Goal: Check status: Check status

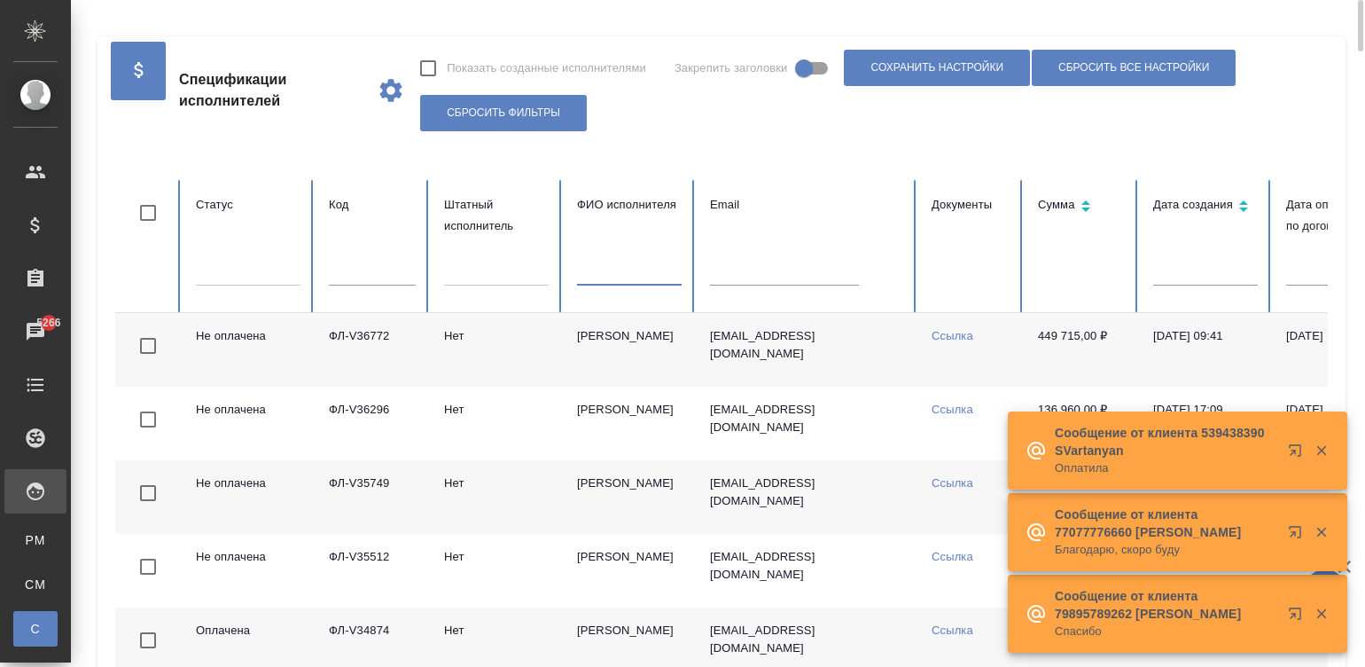
click at [769, 348] on td "he.xing@yandex.ru" at bounding box center [807, 350] width 222 height 74
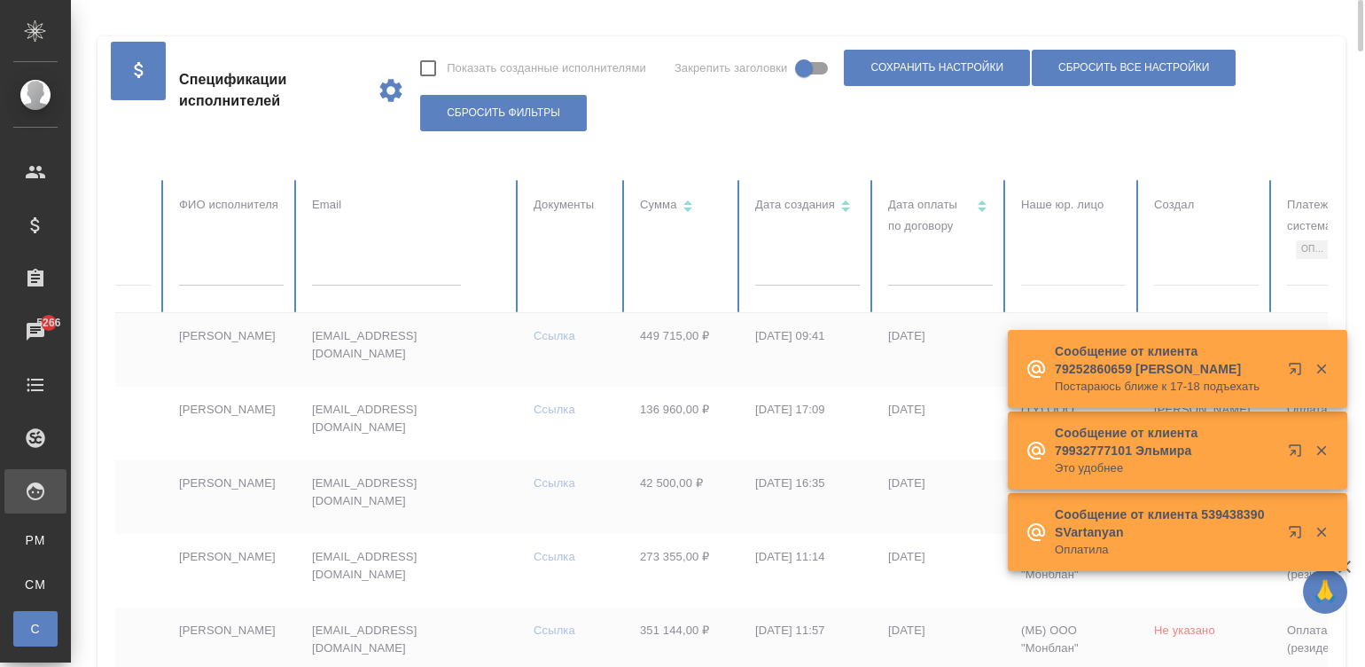
scroll to position [0, 685]
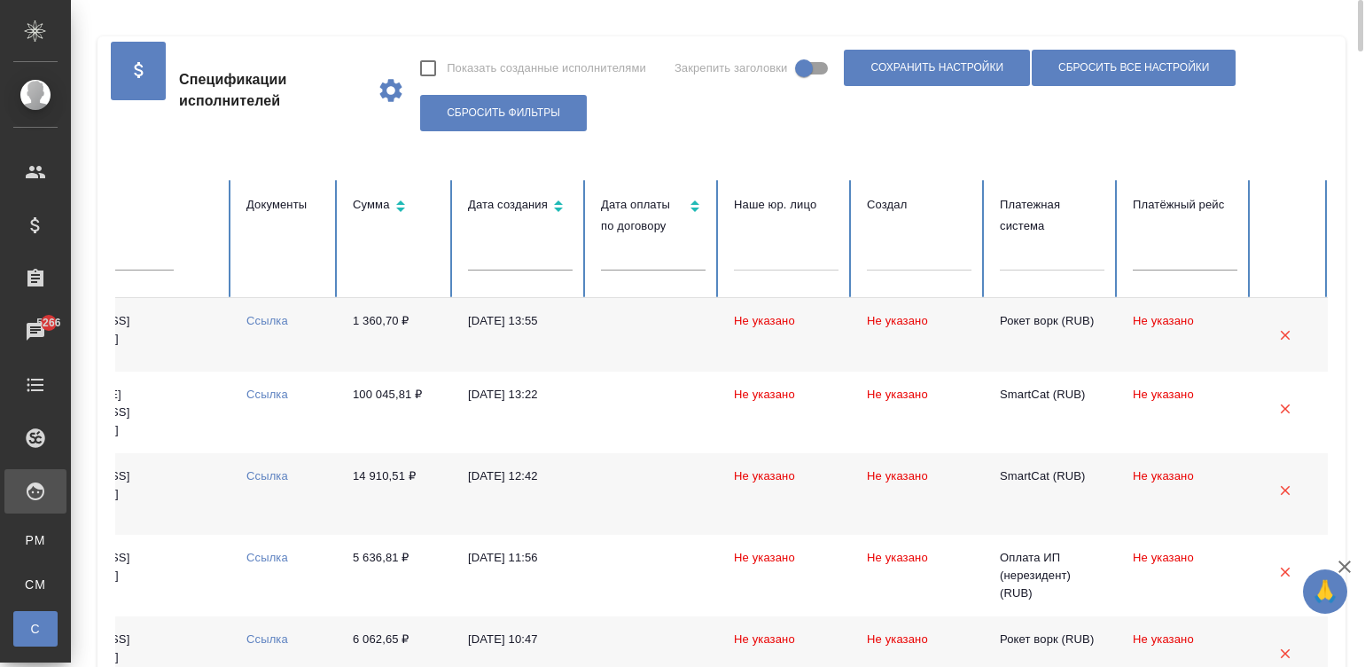
click at [666, 371] on td at bounding box center [653, 335] width 133 height 74
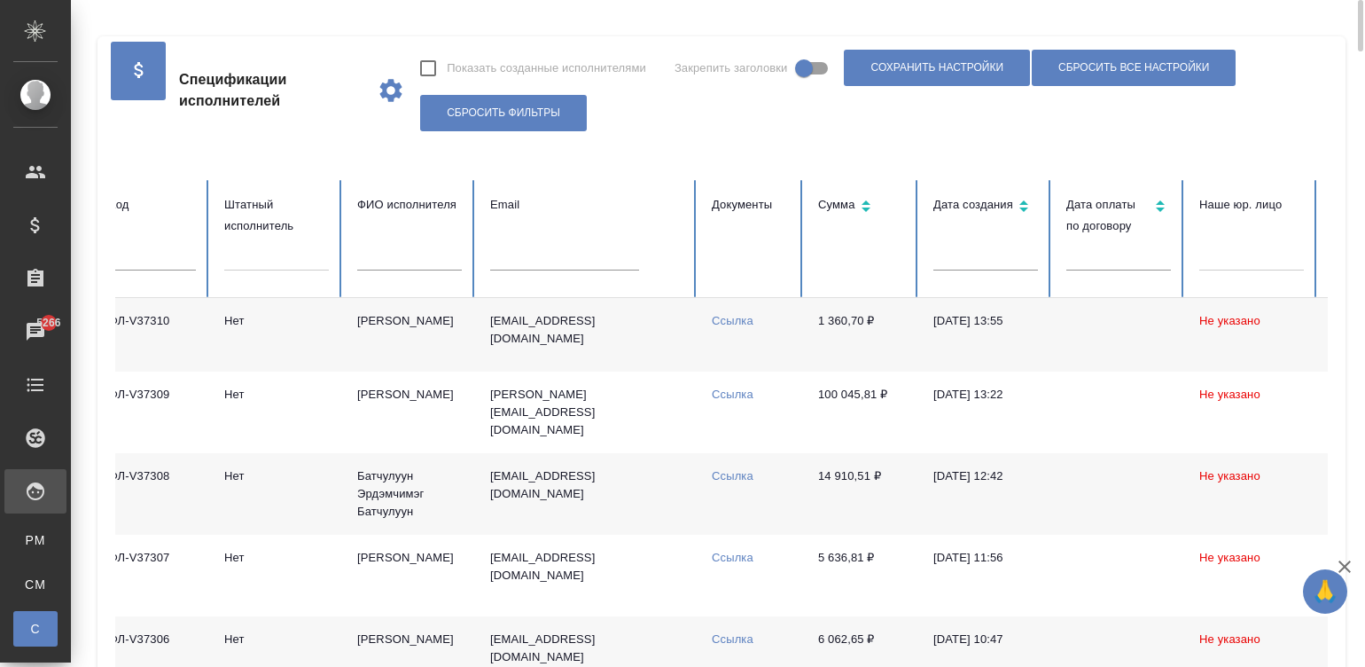
scroll to position [0, 0]
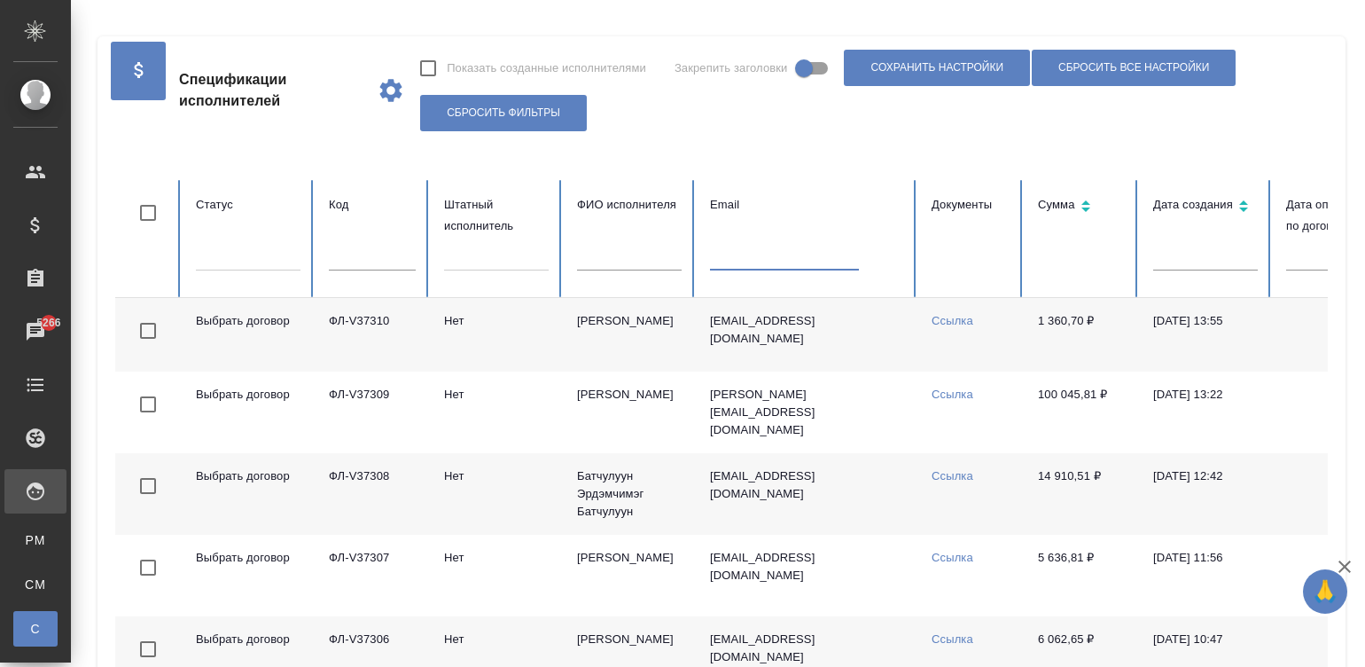
click at [752, 251] on input "text" at bounding box center [784, 258] width 149 height 25
paste input "l.baragone@gmail.com"
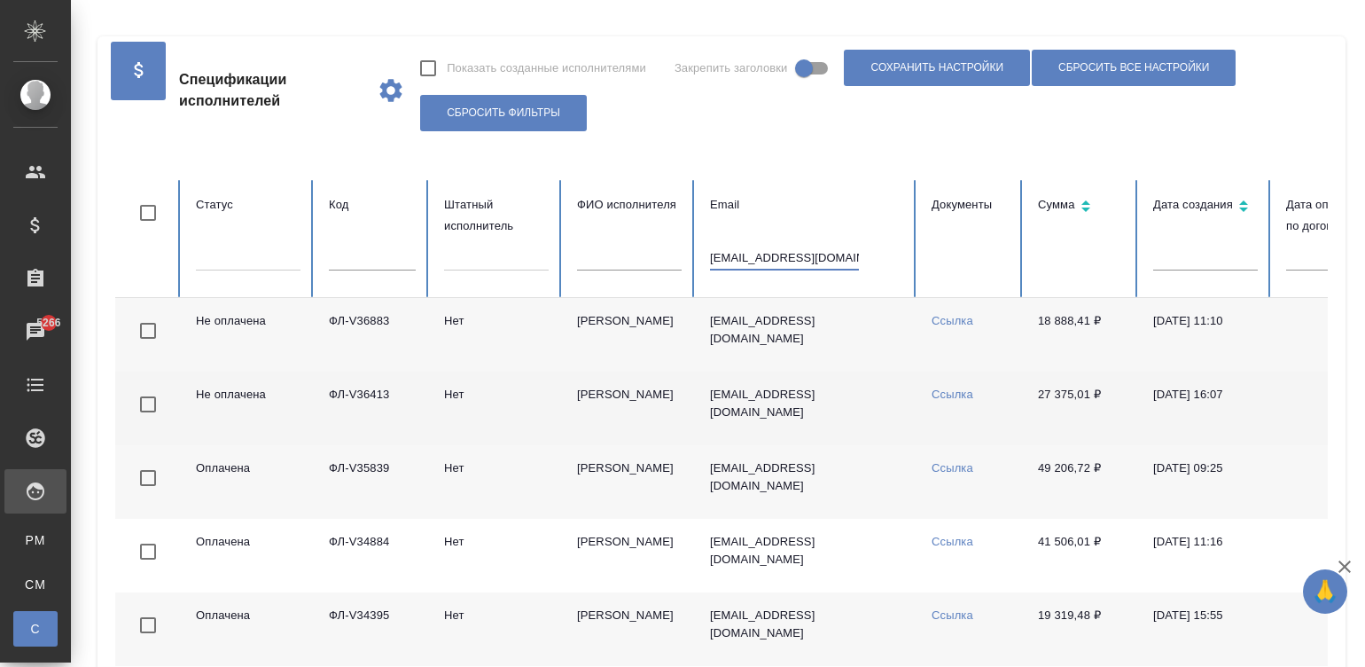
type input "l.baragone@gmail.com"
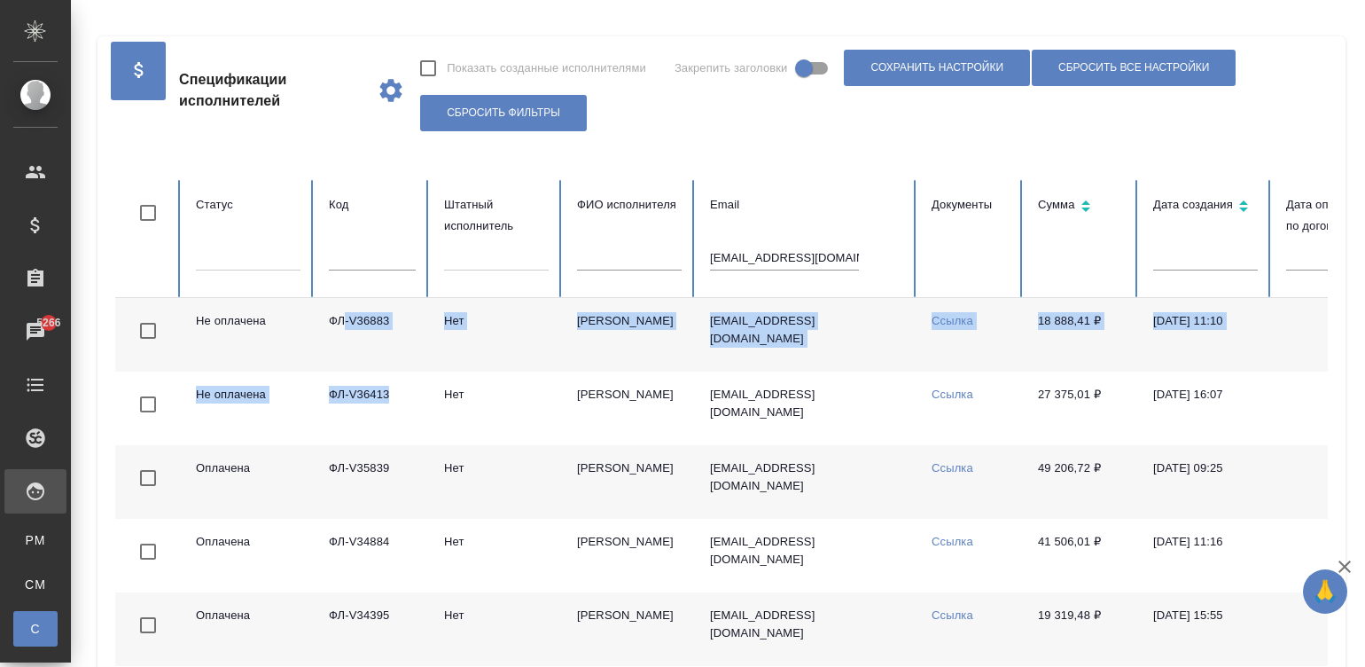
drag, startPoint x: 395, startPoint y: 400, endPoint x: 341, endPoint y: 308, distance: 106.5
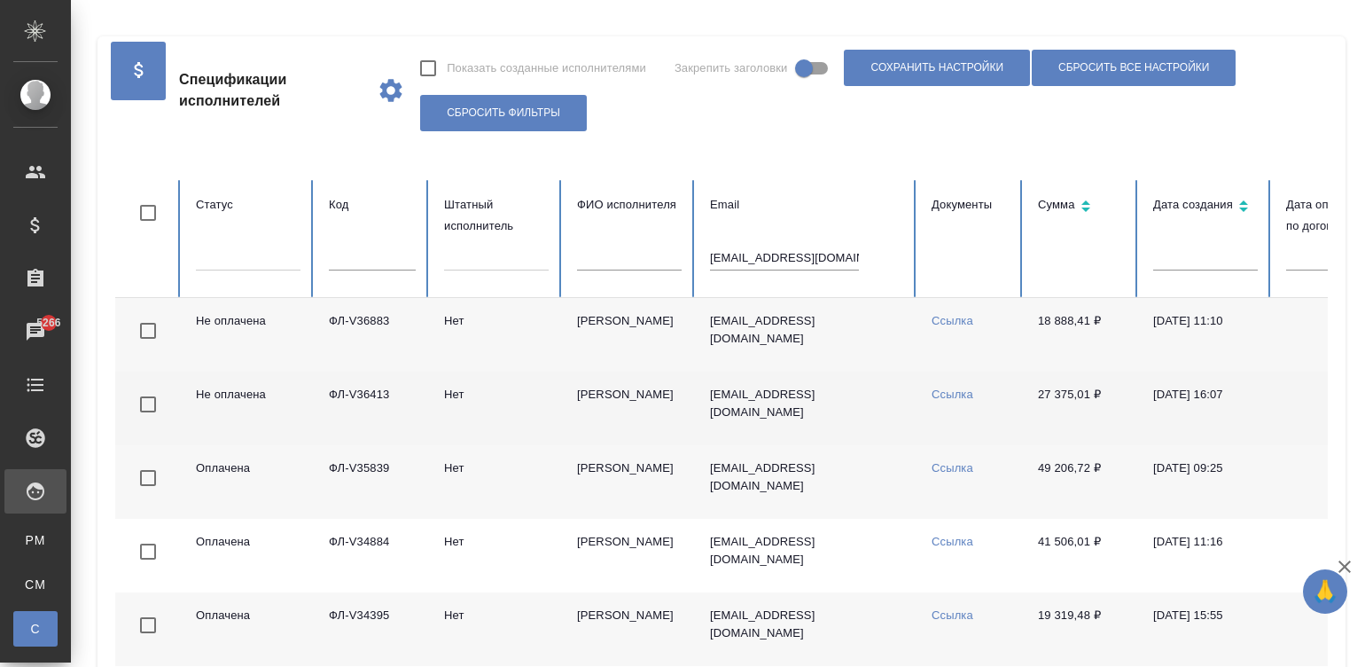
click at [526, 402] on td "Нет" at bounding box center [496, 408] width 133 height 74
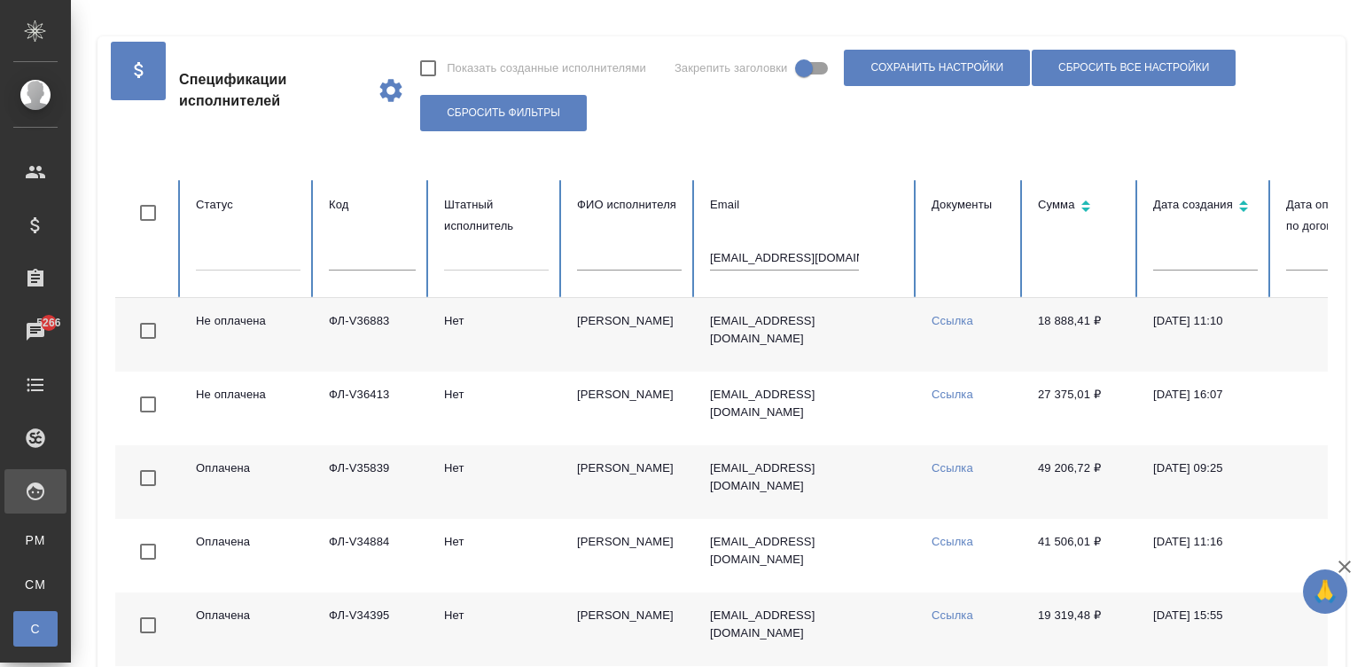
click at [514, 323] on td "Нет" at bounding box center [496, 335] width 133 height 74
click at [779, 260] on input "l.baragone@gmail.com" at bounding box center [784, 258] width 149 height 25
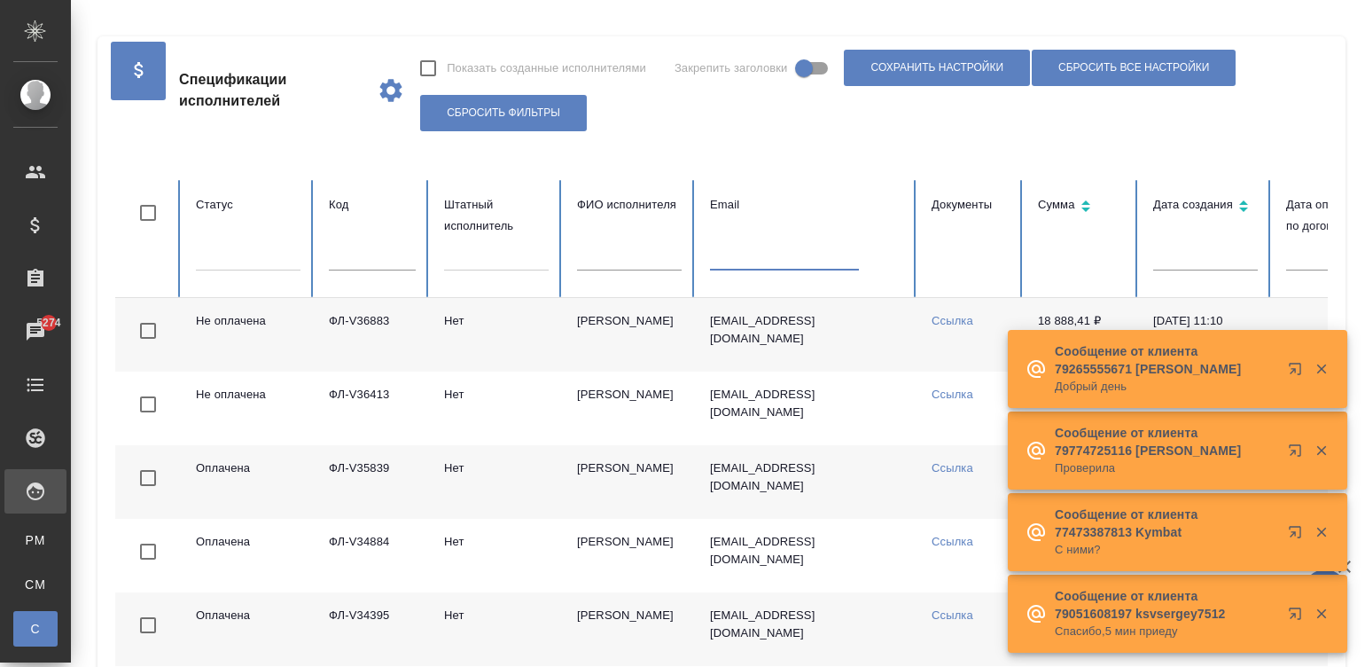
click at [375, 256] on input "text" at bounding box center [372, 258] width 87 height 25
paste input "ФЛ-36623"
type input "ФЛ-36623"
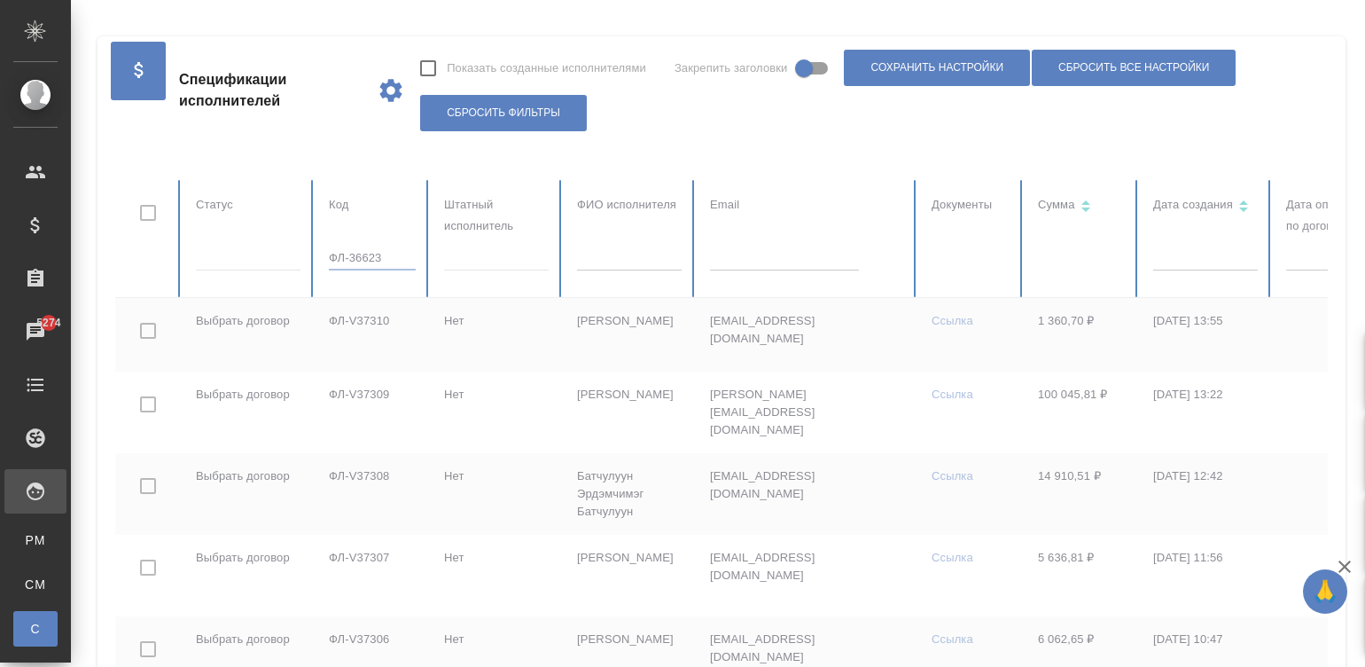
checkbox input "true"
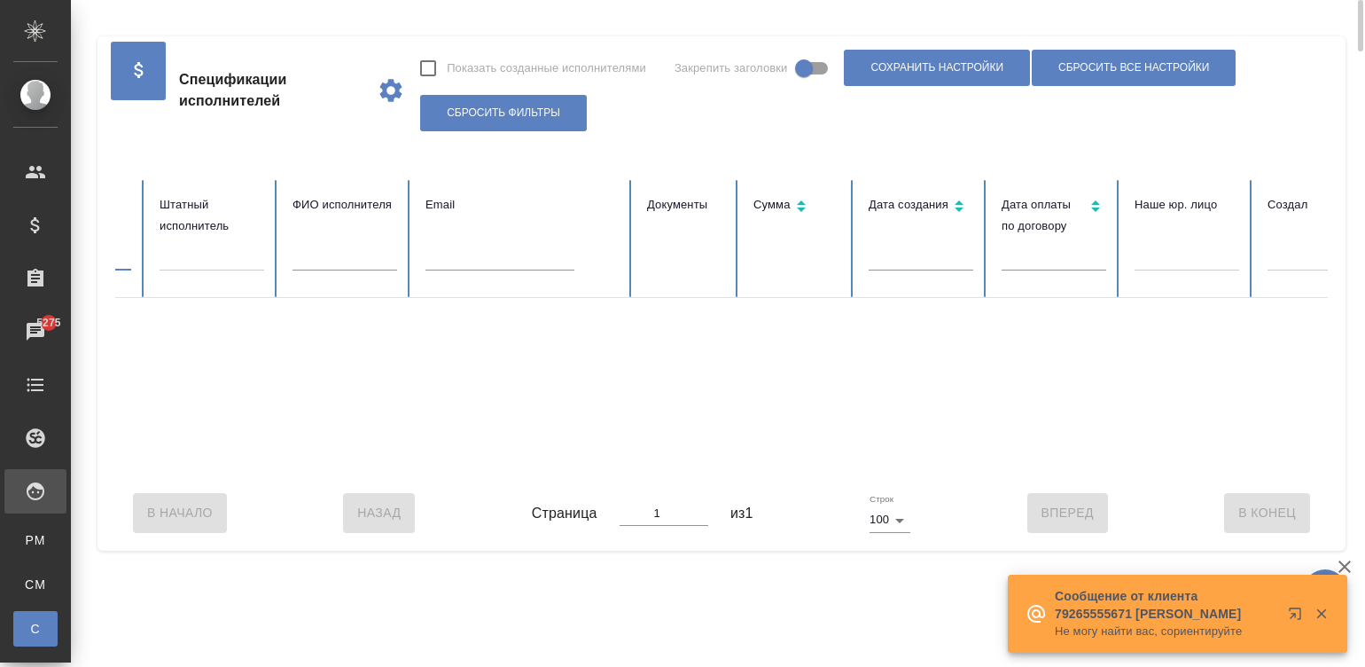
scroll to position [0, 12]
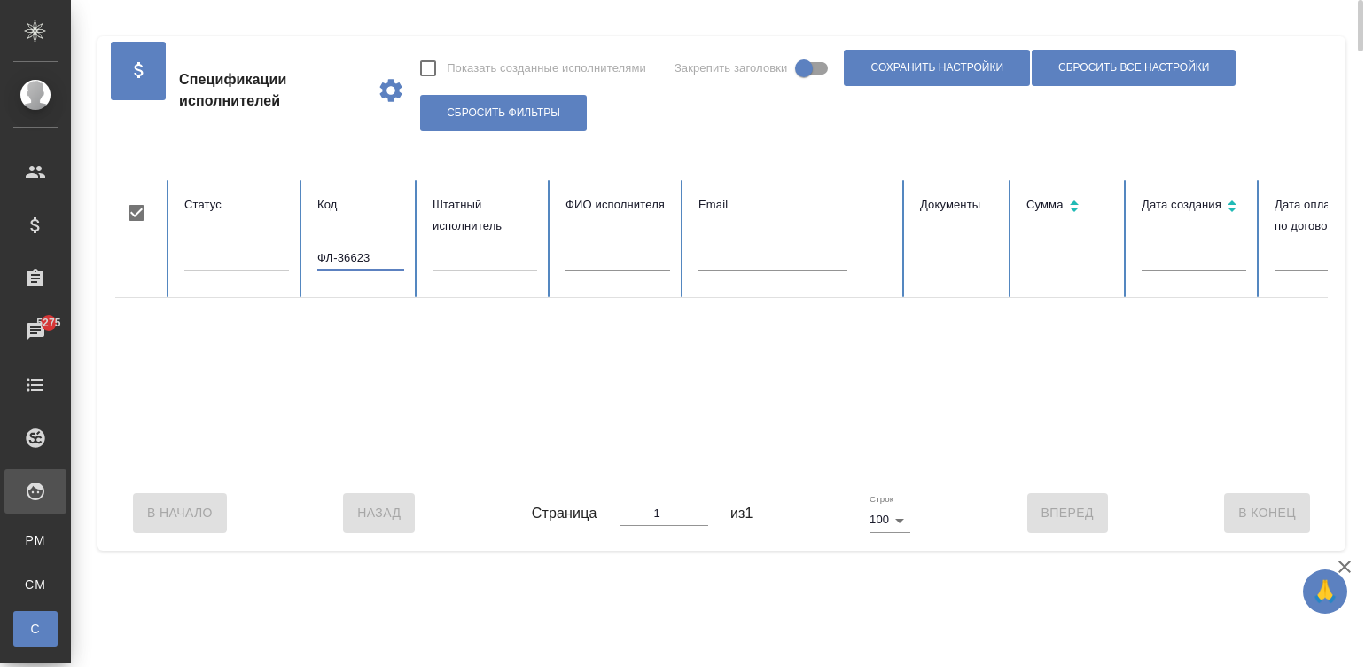
type input "ФЛ-36623"
click at [350, 262] on input "ФЛ-36623" at bounding box center [360, 258] width 87 height 25
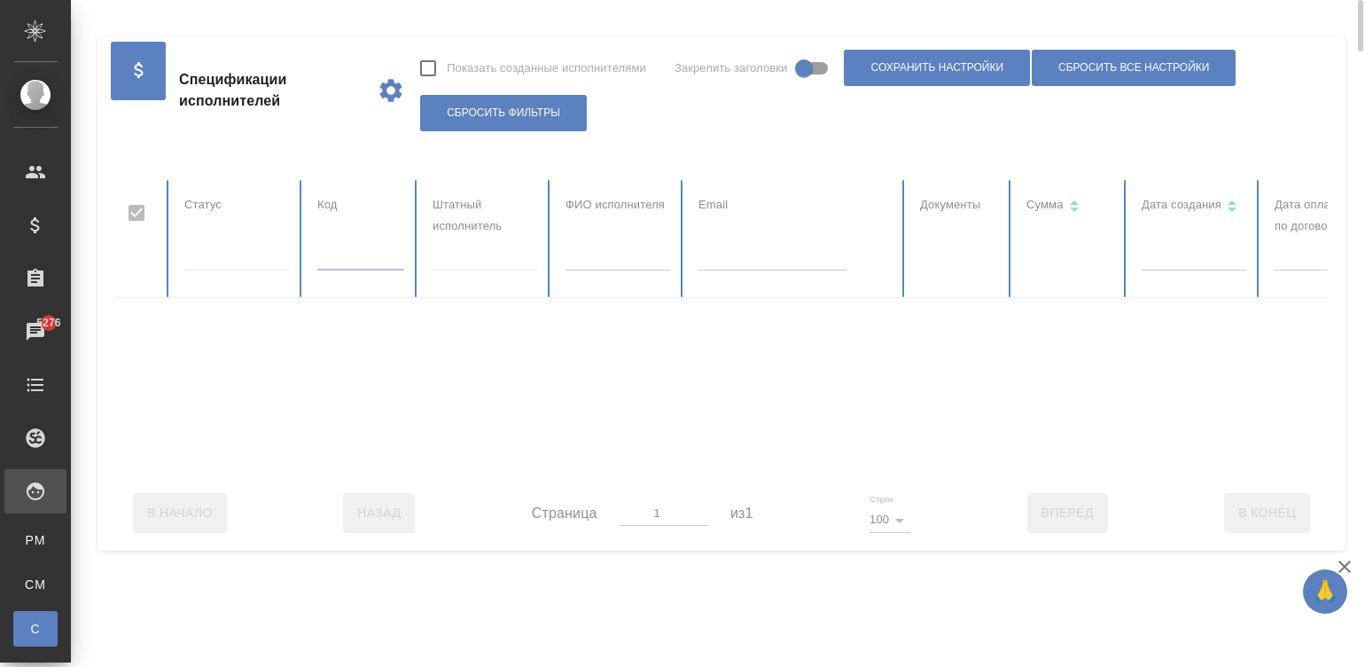
scroll to position [0, 685]
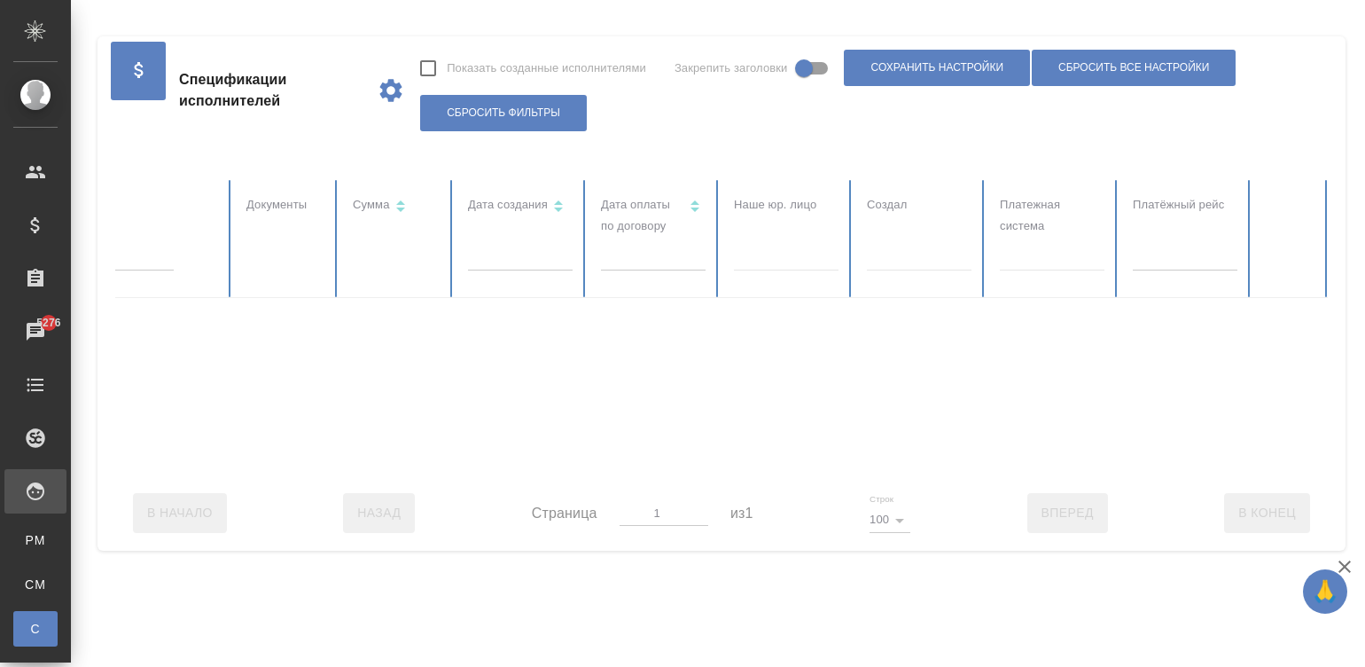
click at [809, 262] on body "🙏 .cls-1 fill:#fff; AWATERA Малинина Мария m.malinina Клиенты Спецификации Зака…" at bounding box center [682, 333] width 1365 height 667
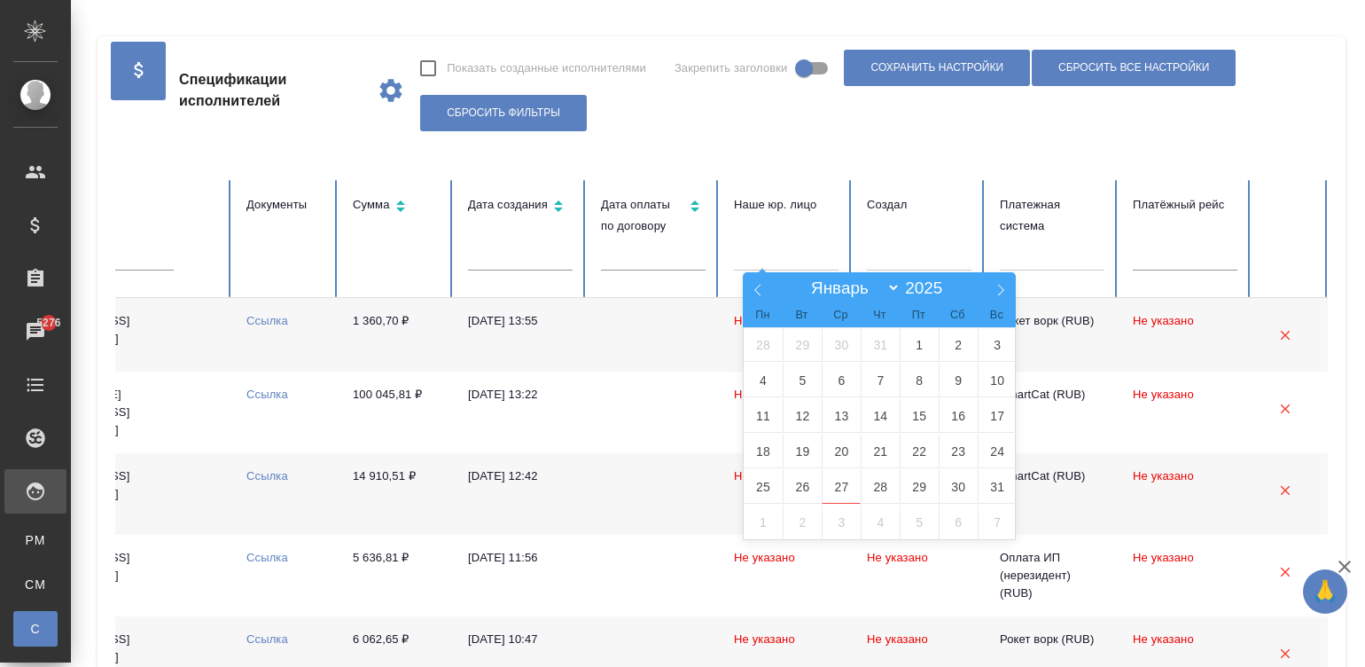
click at [794, 263] on body "🙏 .cls-1 fill:#fff; AWATERA Малинина Мария m.malinina Клиенты Спецификации Зака…" at bounding box center [682, 333] width 1365 height 667
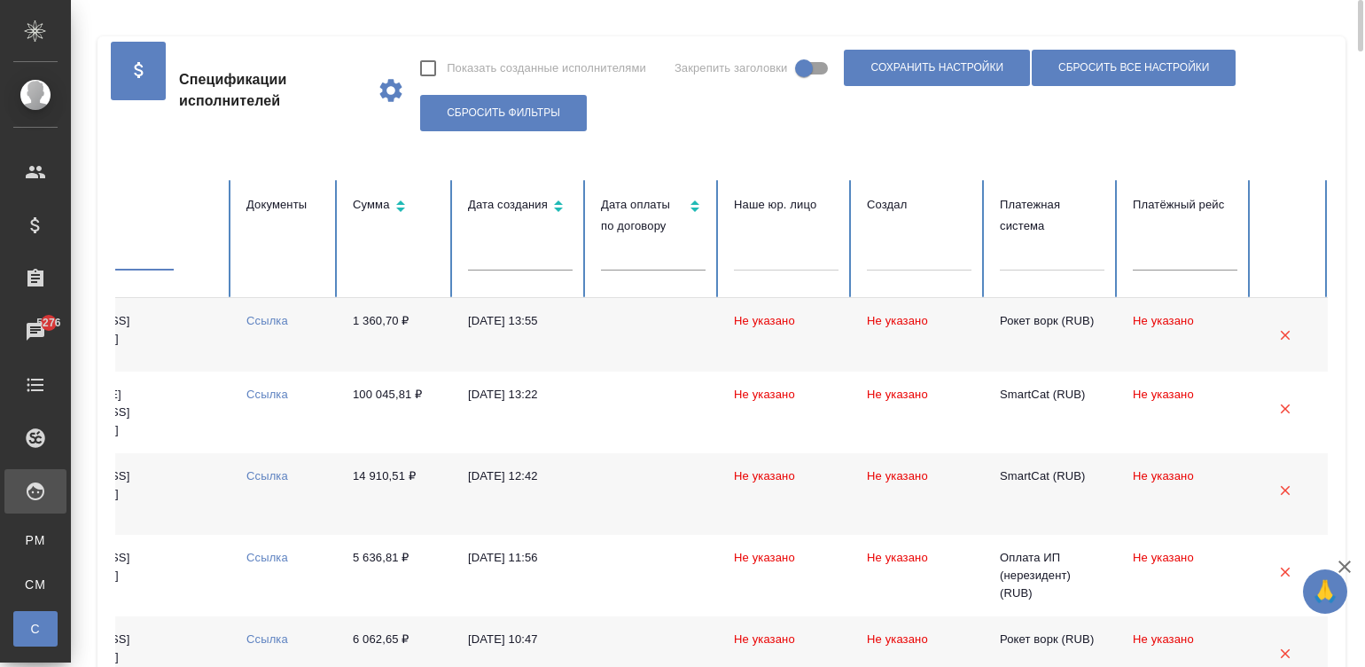
checkbox input "false"
click at [174, 253] on input "text" at bounding box center [99, 258] width 149 height 25
click at [218, 207] on div "Email" at bounding box center [121, 204] width 193 height 21
click at [174, 262] on input "text" at bounding box center [99, 258] width 149 height 25
paste input "gulres@mail.ru"
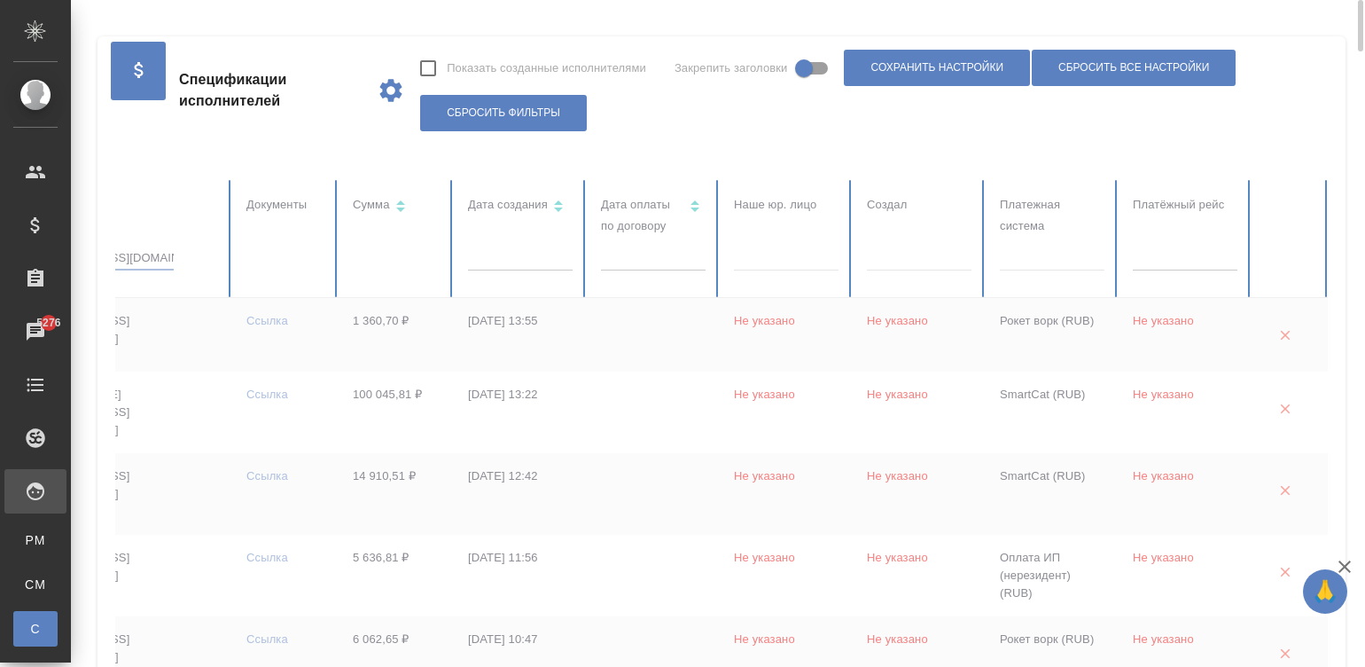
scroll to position [0, 0]
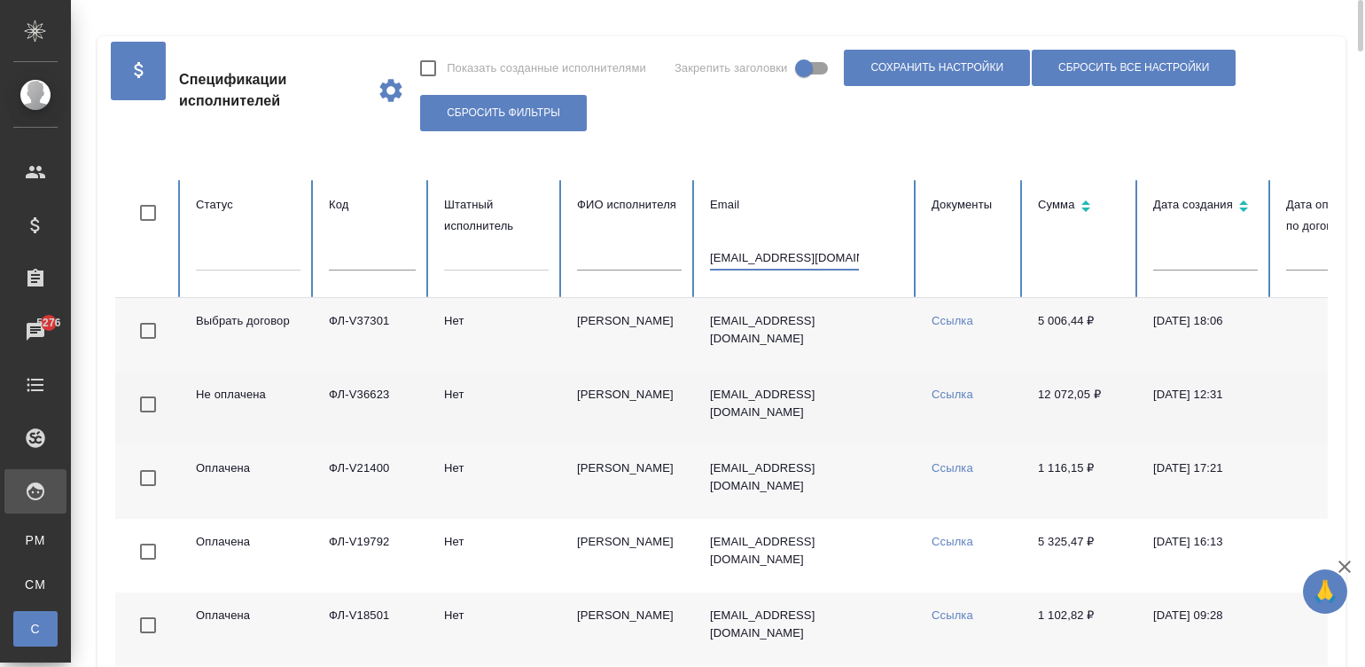
type input "gulres@mail.ru"
click at [515, 421] on td "Нет" at bounding box center [496, 408] width 133 height 74
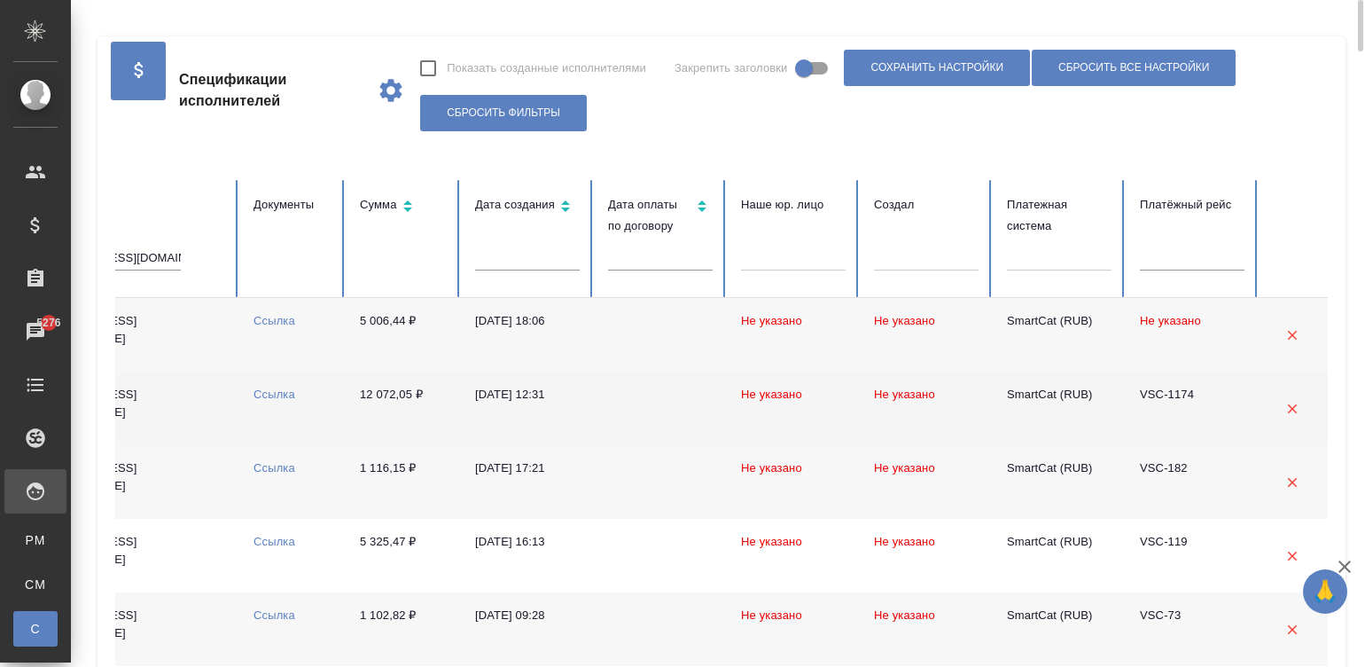
scroll to position [0, 685]
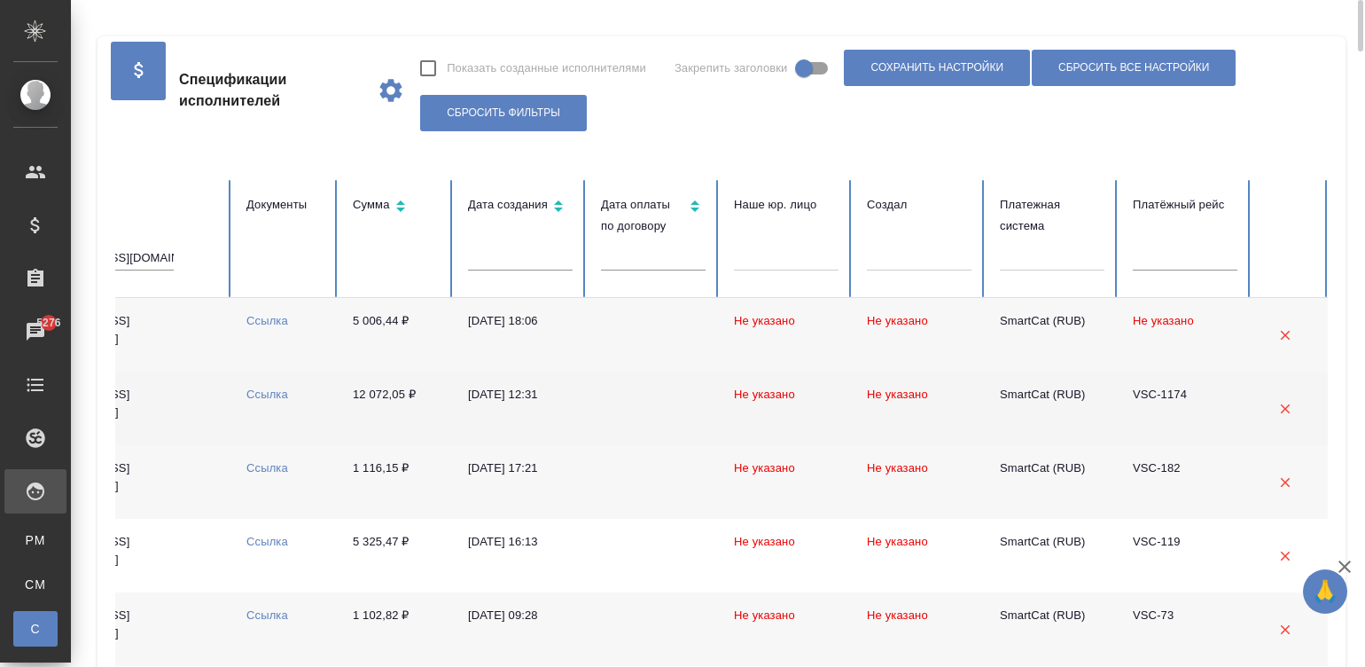
click at [607, 418] on td at bounding box center [653, 408] width 133 height 74
